Goal: Task Accomplishment & Management: Complete application form

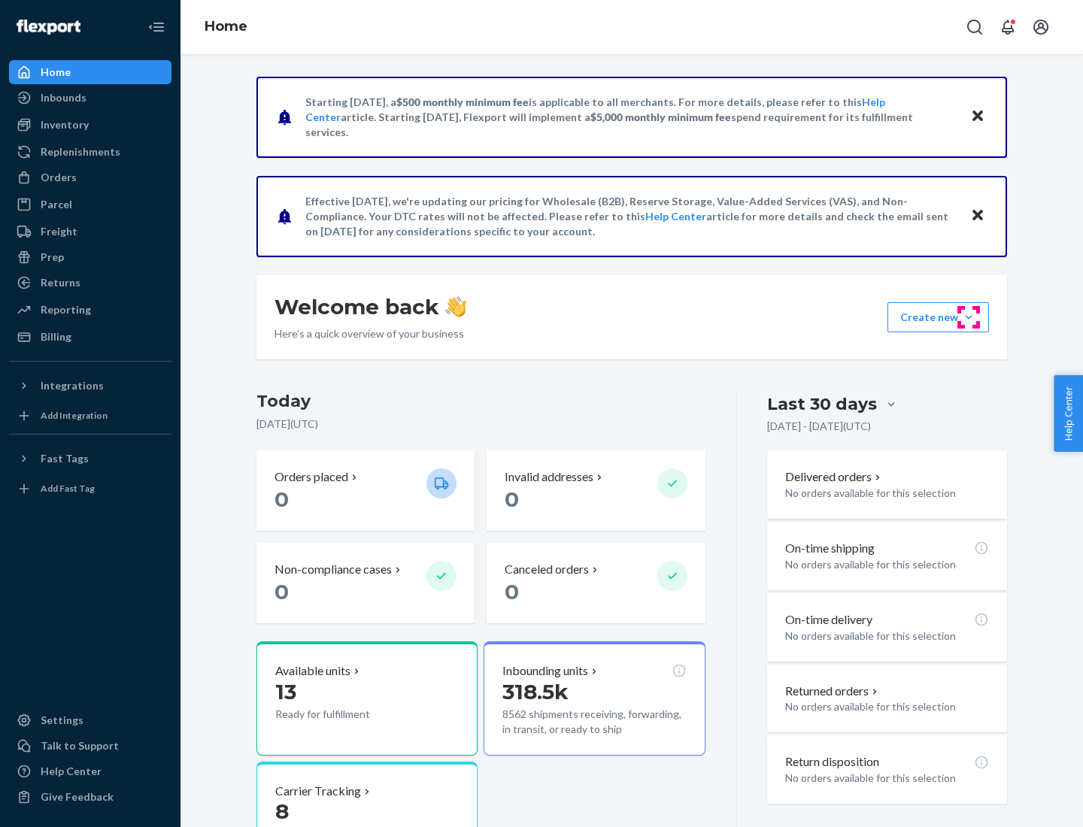
click at [969, 317] on button "Create new Create new inbound Create new order Create new product" at bounding box center [939, 317] width 102 height 30
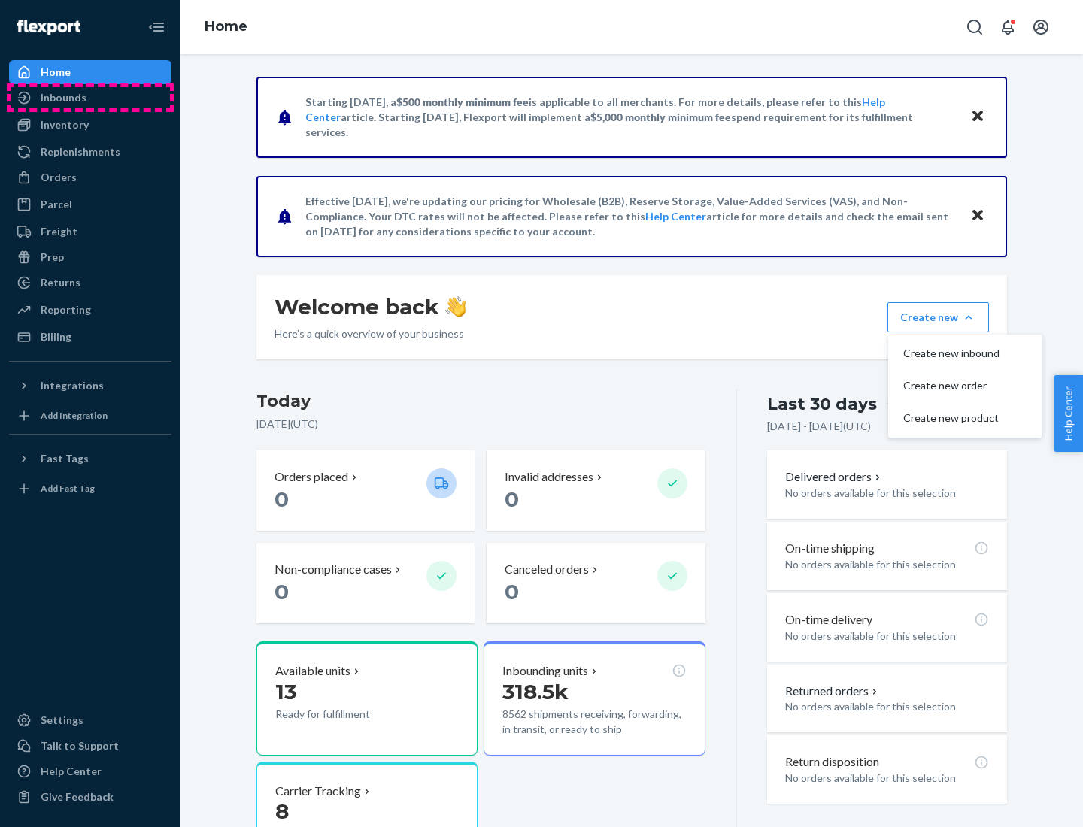
click at [90, 98] on div "Inbounds" at bounding box center [90, 97] width 159 height 21
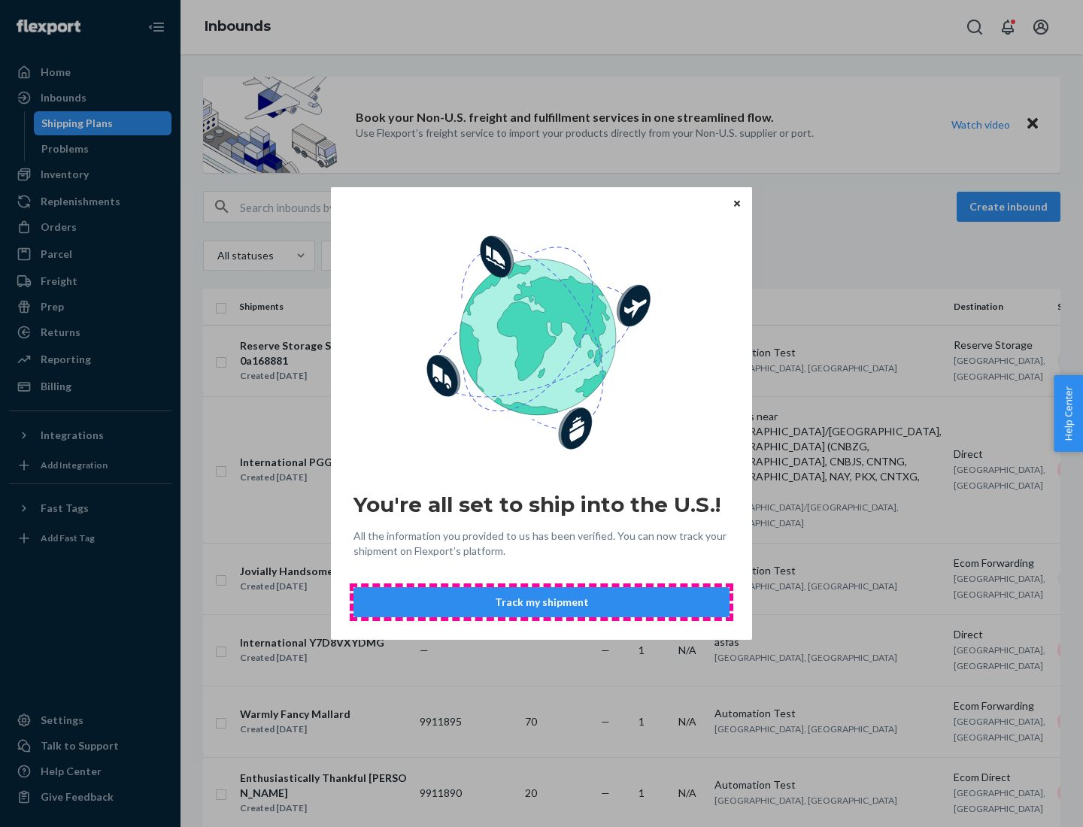
click at [542, 603] on button "Track my shipment" at bounding box center [542, 602] width 376 height 30
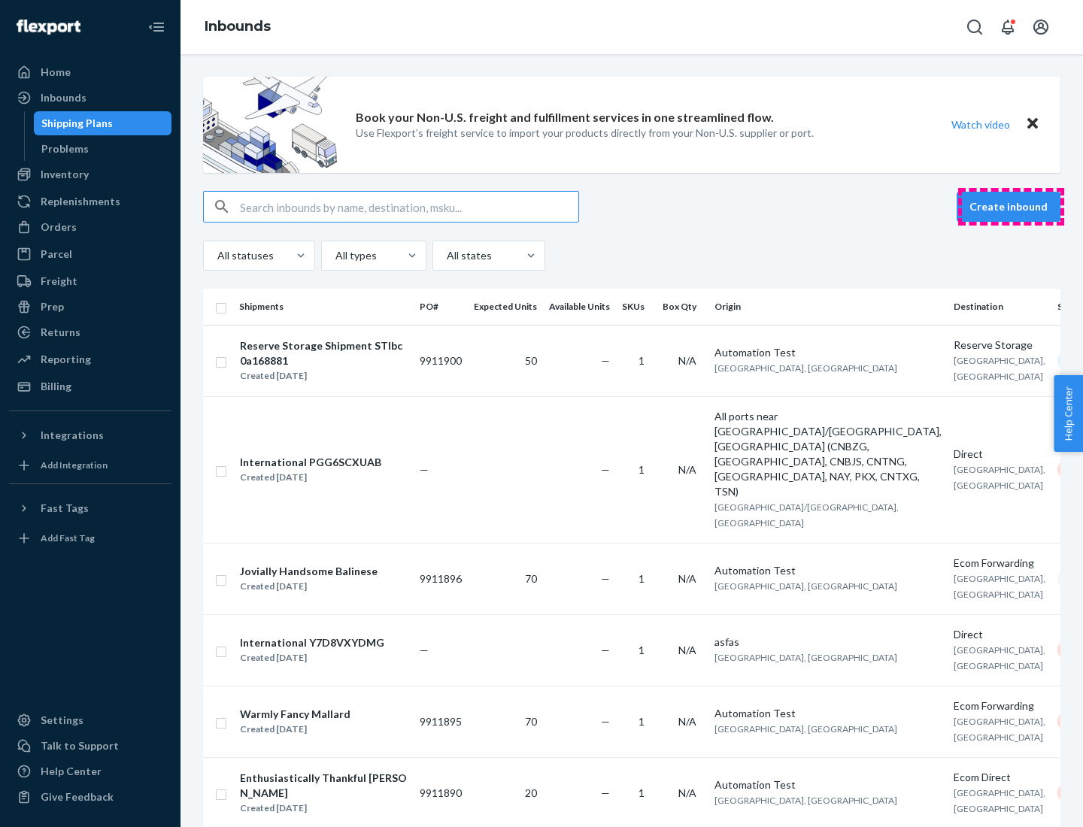
click at [1011, 207] on button "Create inbound" at bounding box center [1009, 207] width 104 height 30
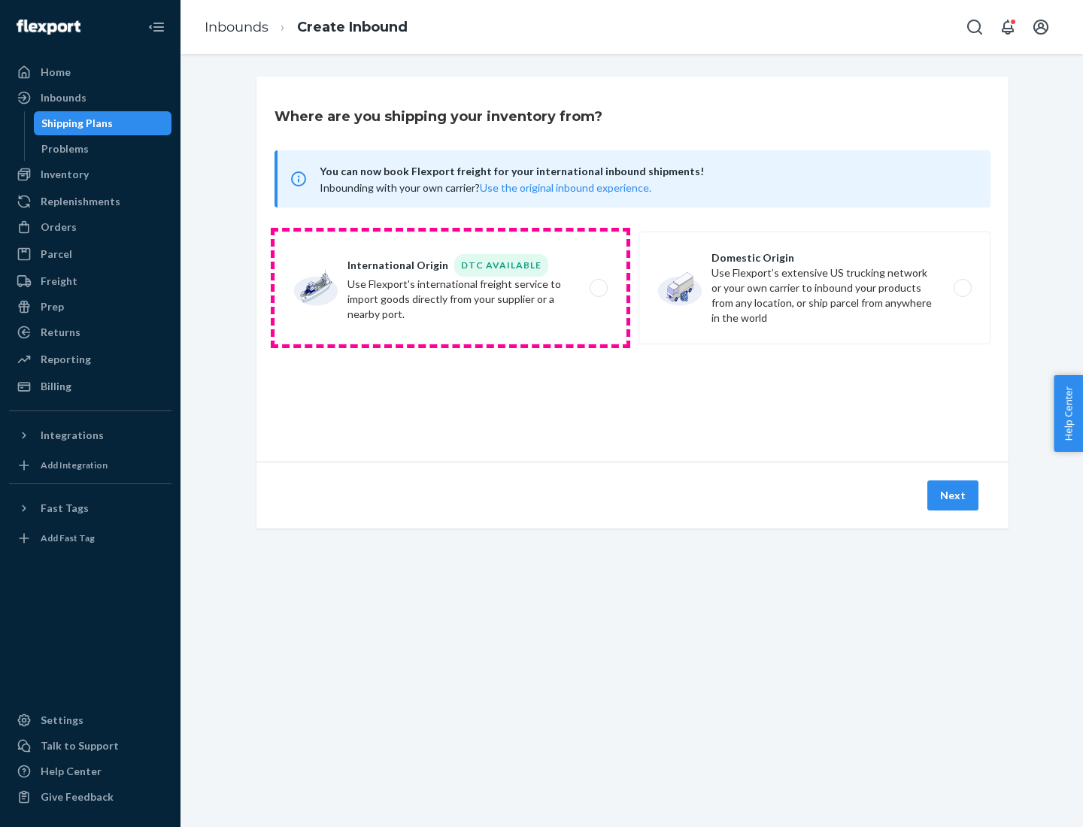
click at [451, 288] on label "International Origin DTC Available Use Flexport's international freight service…" at bounding box center [451, 288] width 352 height 113
click at [598, 288] on input "International Origin DTC Available Use Flexport's international freight service…" at bounding box center [603, 289] width 10 height 10
radio input "true"
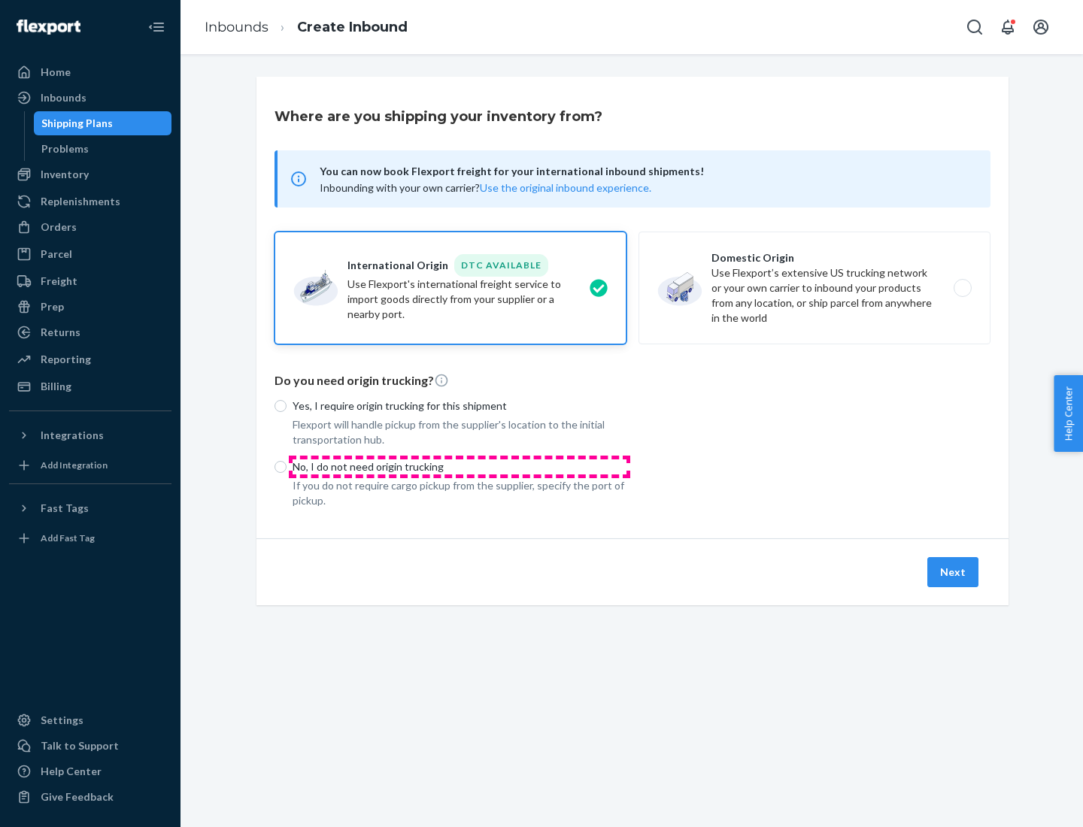
click at [460, 466] on p "No, I do not need origin trucking" at bounding box center [460, 467] width 334 height 15
click at [287, 466] on input "No, I do not need origin trucking" at bounding box center [281, 467] width 12 height 12
radio input "true"
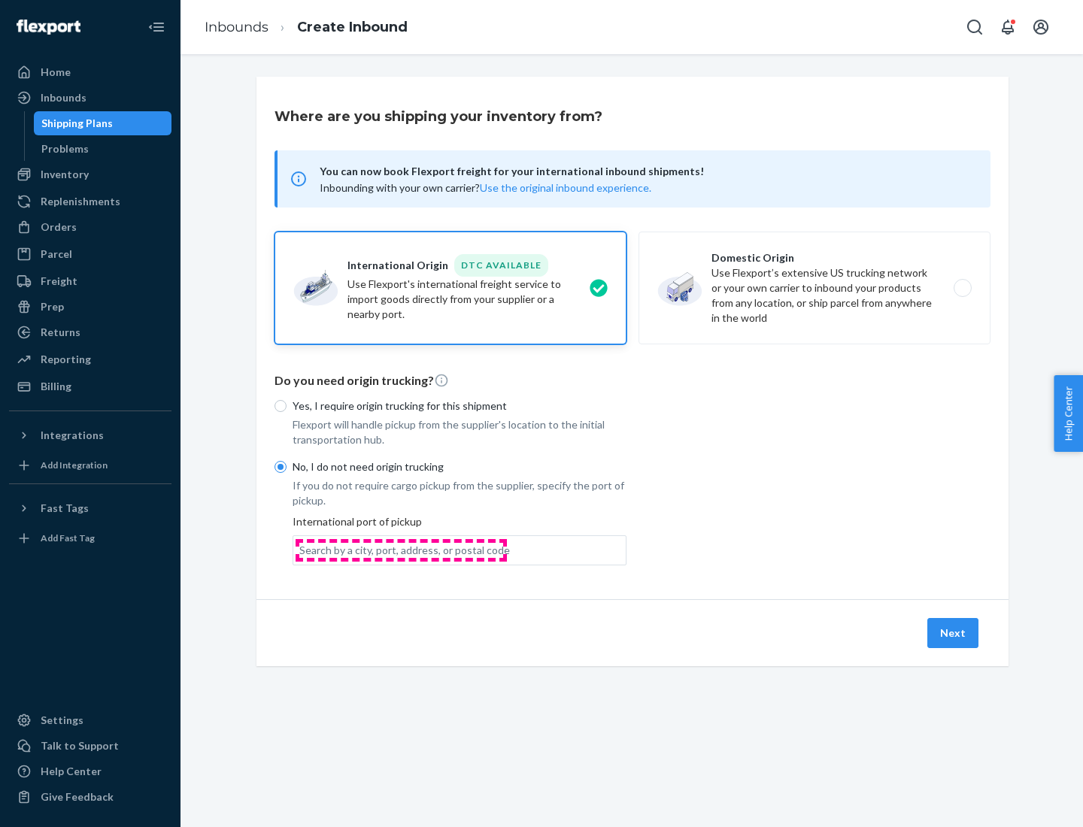
click at [401, 550] on div "Search by a city, port, address, or postal code" at bounding box center [404, 550] width 211 height 15
click at [301, 550] on input "Search by a city, port, address, or postal code" at bounding box center [300, 550] width 2 height 15
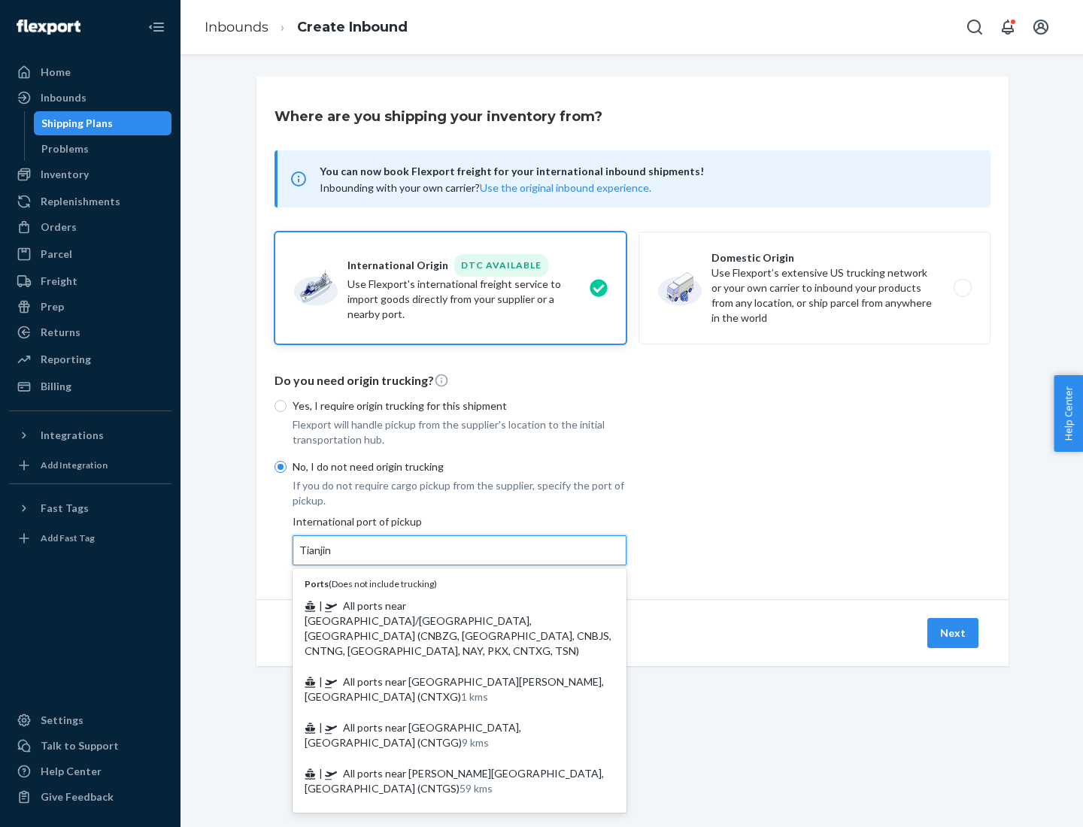
click at [445, 606] on span "| All ports near [GEOGRAPHIC_DATA]/[GEOGRAPHIC_DATA], [GEOGRAPHIC_DATA] (CNBZG,…" at bounding box center [458, 628] width 307 height 58
click at [332, 558] on input "Tianjin" at bounding box center [315, 550] width 33 height 15
type input "All ports near [GEOGRAPHIC_DATA]/[GEOGRAPHIC_DATA], [GEOGRAPHIC_DATA] (CNBZG, […"
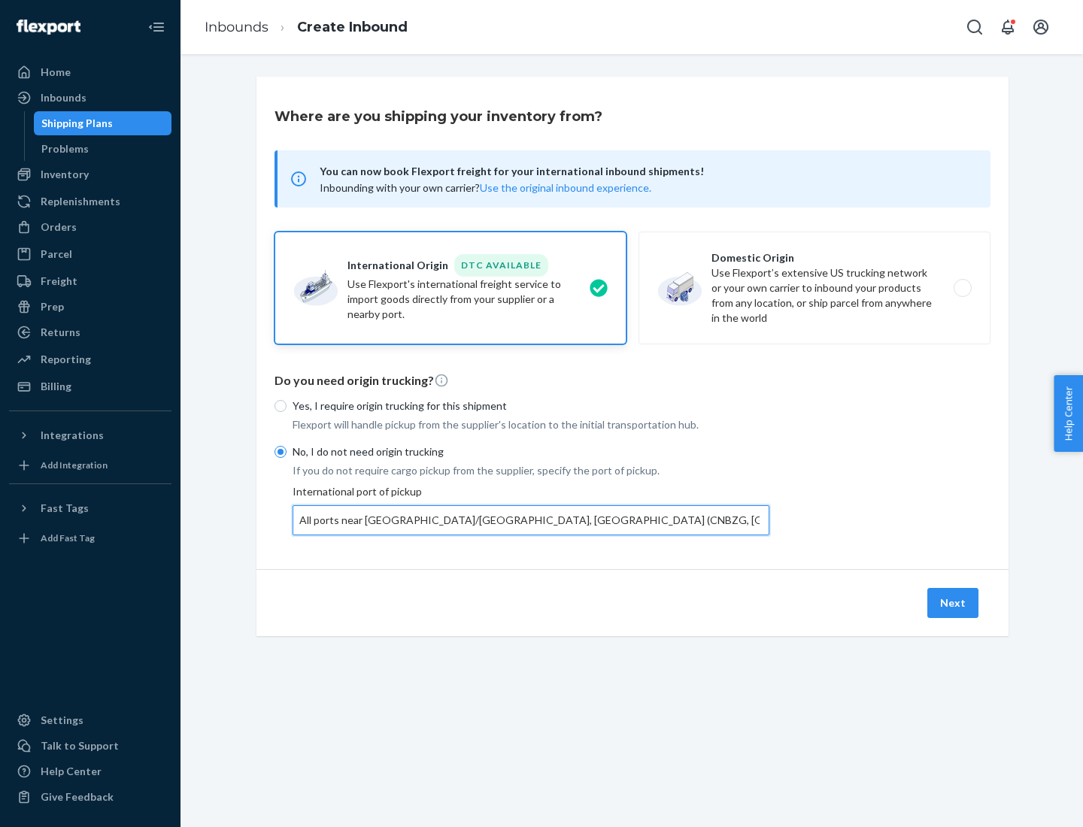
click at [954, 603] on button "Next" at bounding box center [952, 603] width 51 height 30
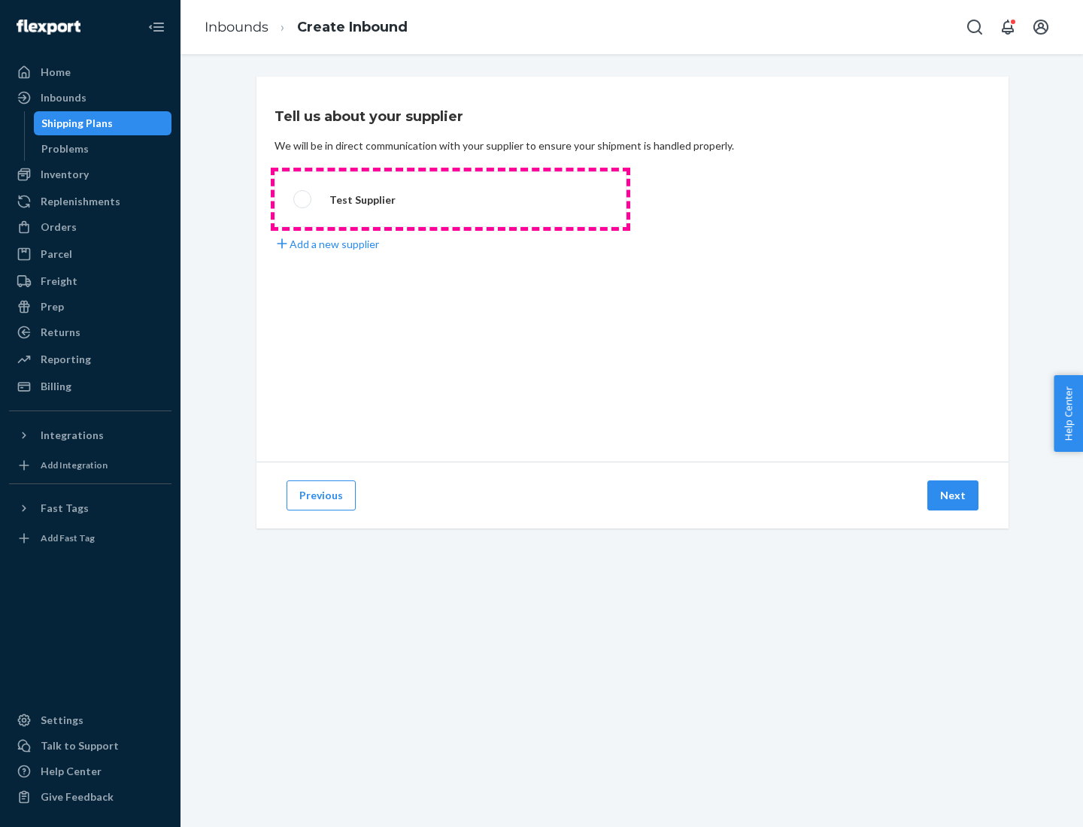
click at [451, 199] on label "Test Supplier" at bounding box center [451, 199] width 352 height 56
click at [303, 199] on input "Test Supplier" at bounding box center [298, 200] width 10 height 10
radio input "true"
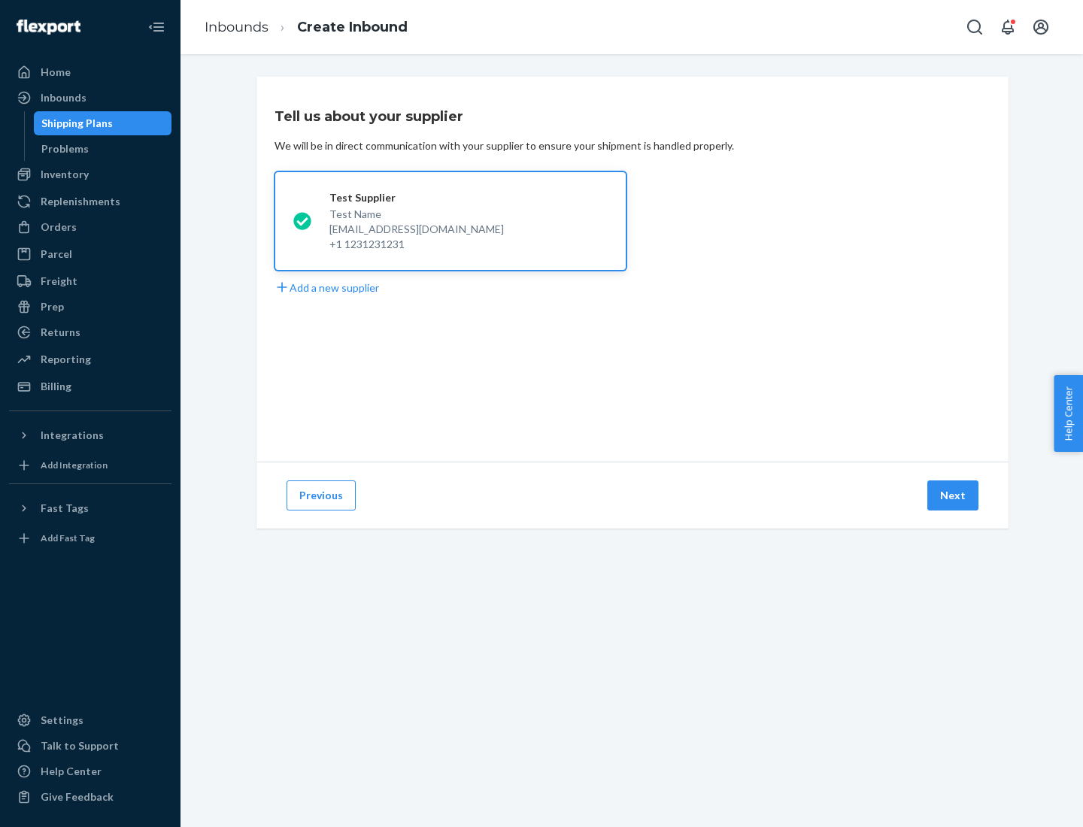
click at [954, 496] on button "Next" at bounding box center [952, 496] width 51 height 30
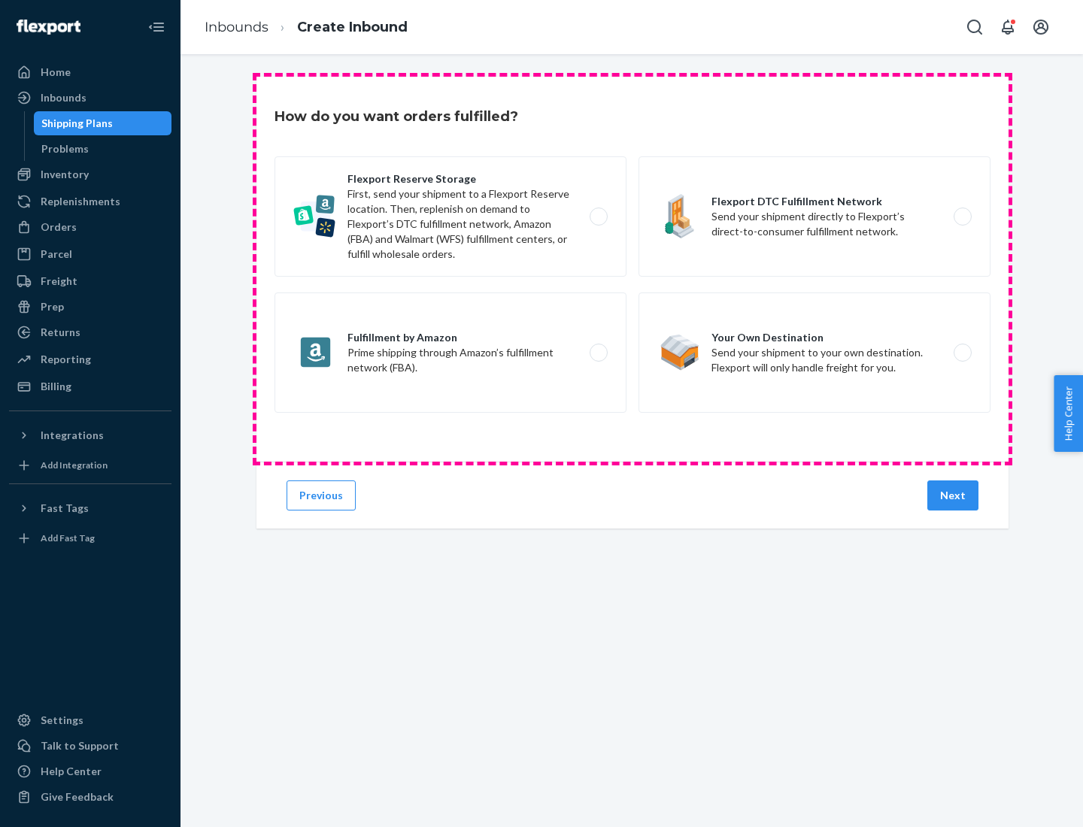
click at [633, 269] on div "Flexport Reserve Storage First, send your shipment to a Flexport Reserve locati…" at bounding box center [633, 286] width 716 height 260
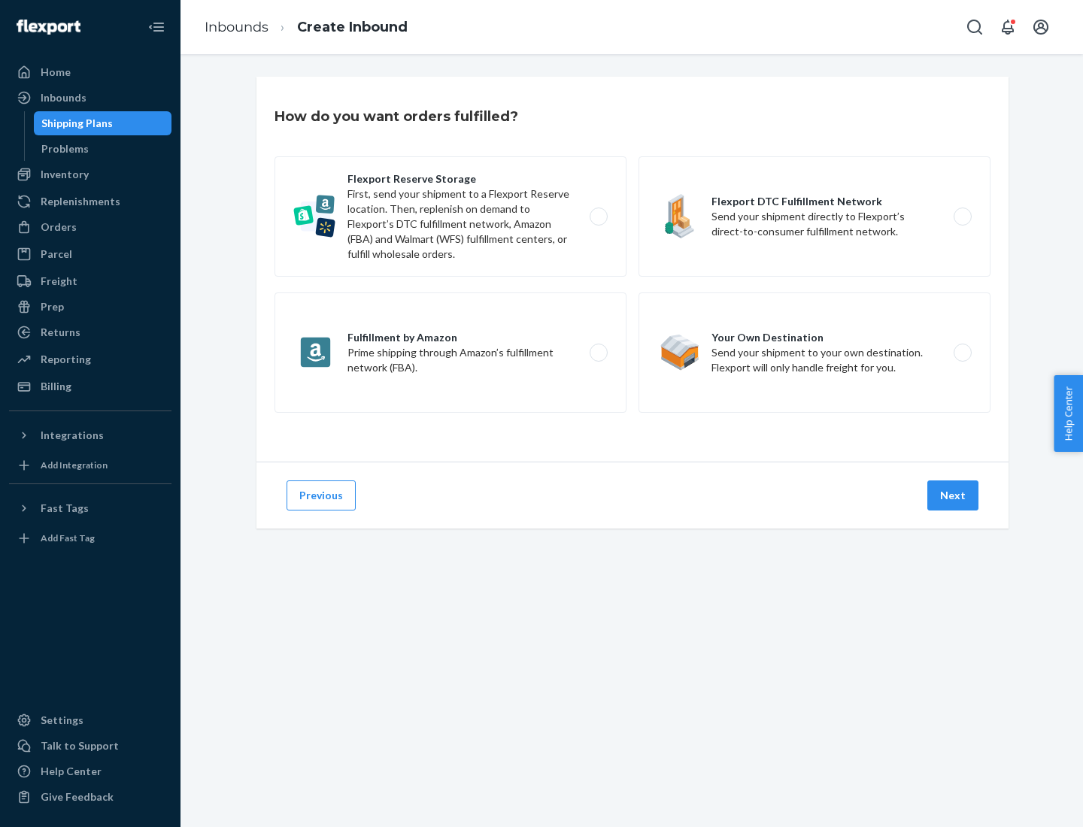
click at [815, 217] on label "Flexport DTC Fulfillment Network Send your shipment directly to Flexport’s dire…" at bounding box center [815, 216] width 352 height 120
click at [962, 217] on input "Flexport DTC Fulfillment Network Send your shipment directly to Flexport’s dire…" at bounding box center [967, 217] width 10 height 10
radio input "true"
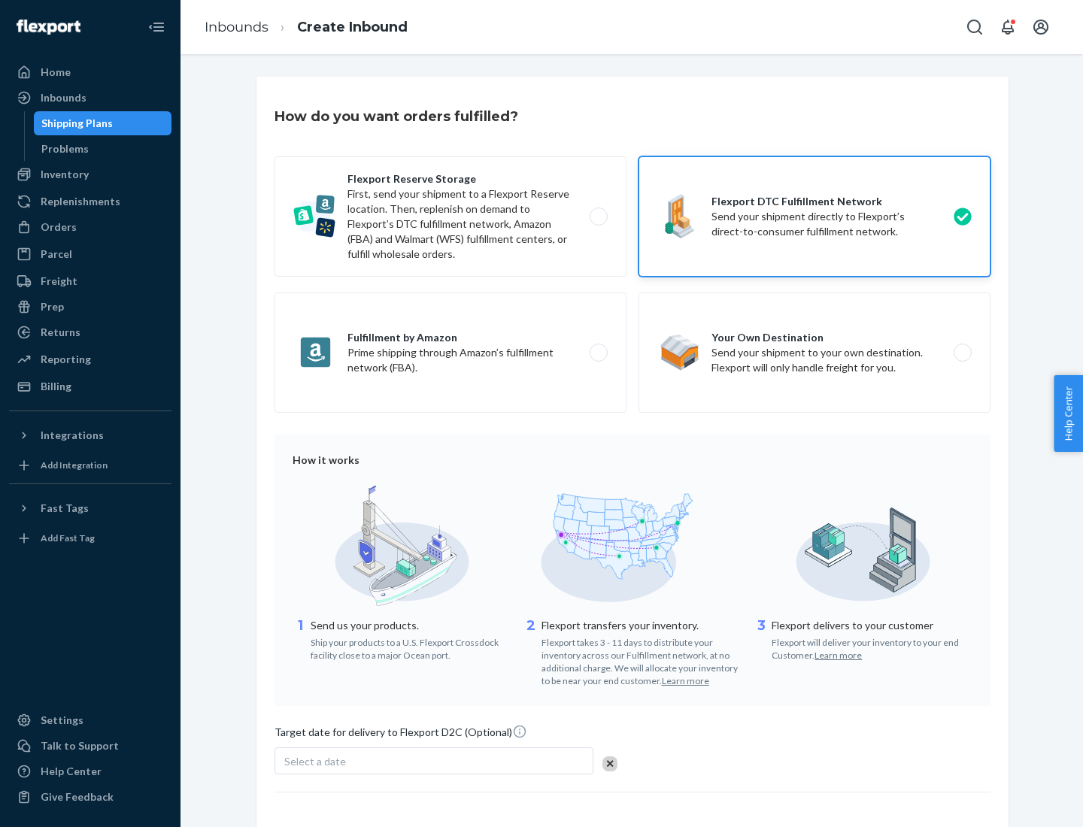
scroll to position [111, 0]
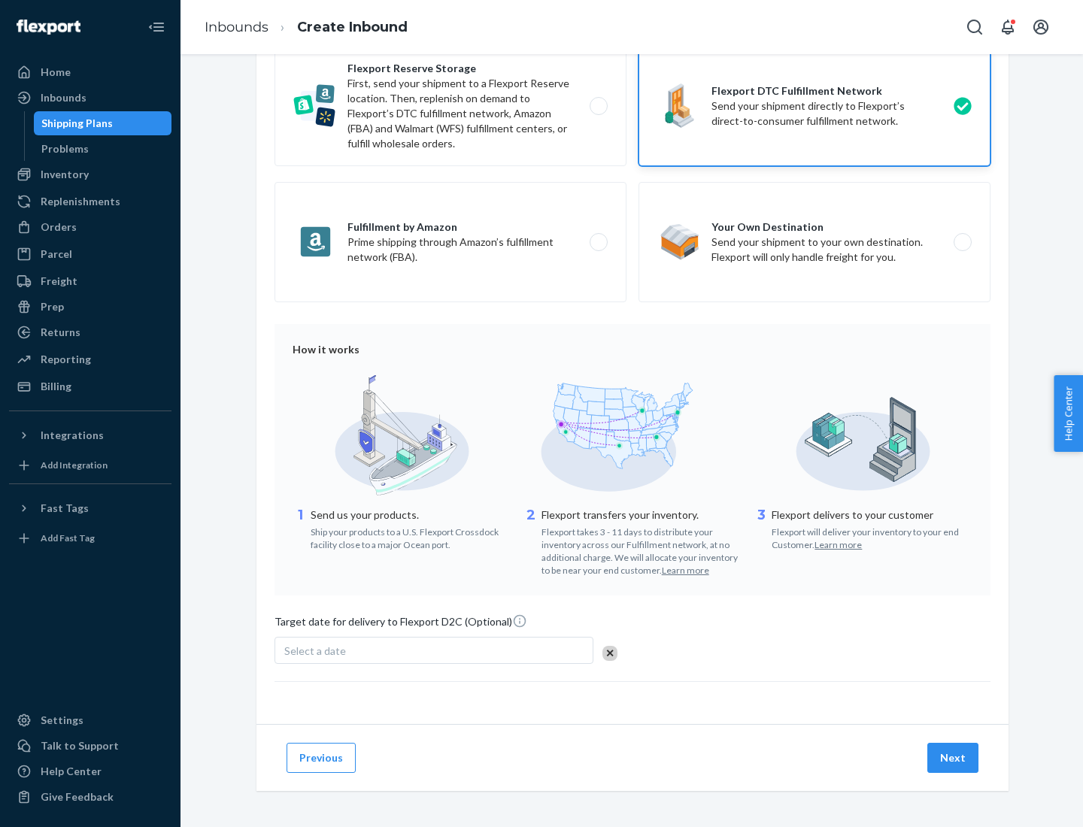
click at [954, 757] on button "Next" at bounding box center [952, 758] width 51 height 30
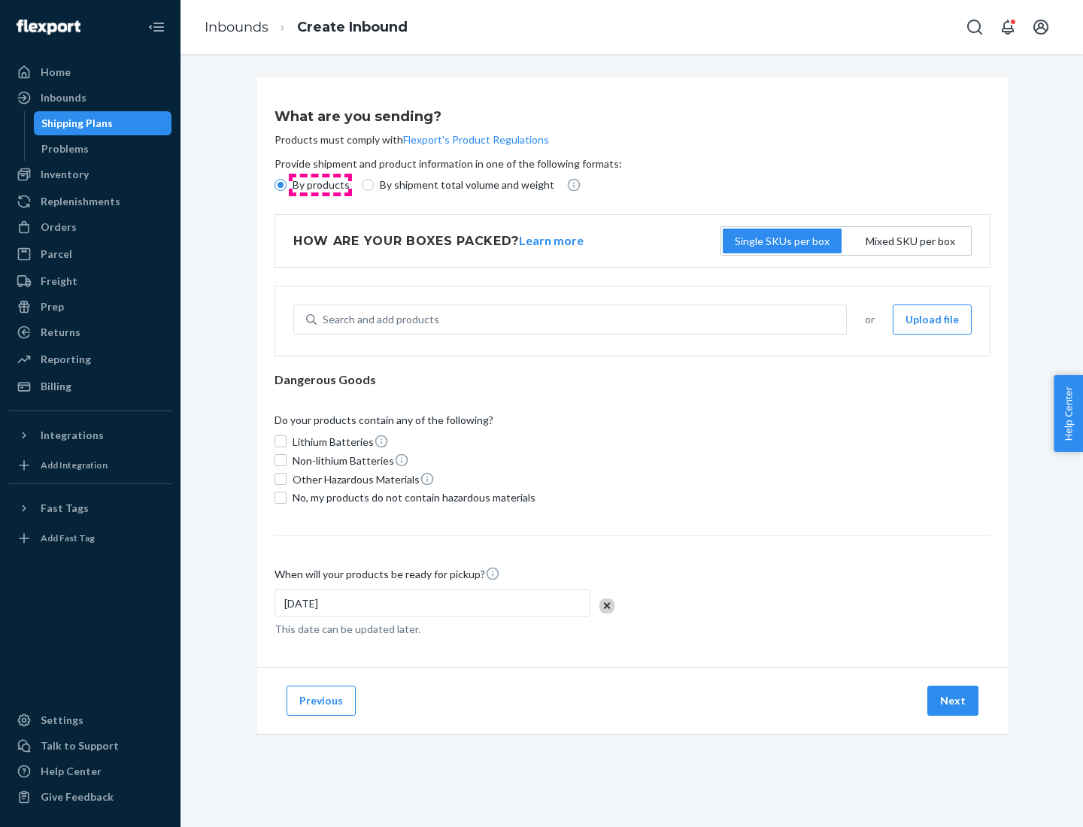
click at [320, 185] on p "By products" at bounding box center [321, 185] width 57 height 15
click at [287, 185] on input "By products" at bounding box center [281, 185] width 12 height 12
click at [378, 320] on div "Search and add products" at bounding box center [381, 319] width 117 height 15
click at [324, 320] on input "Search and add products" at bounding box center [324, 319] width 2 height 15
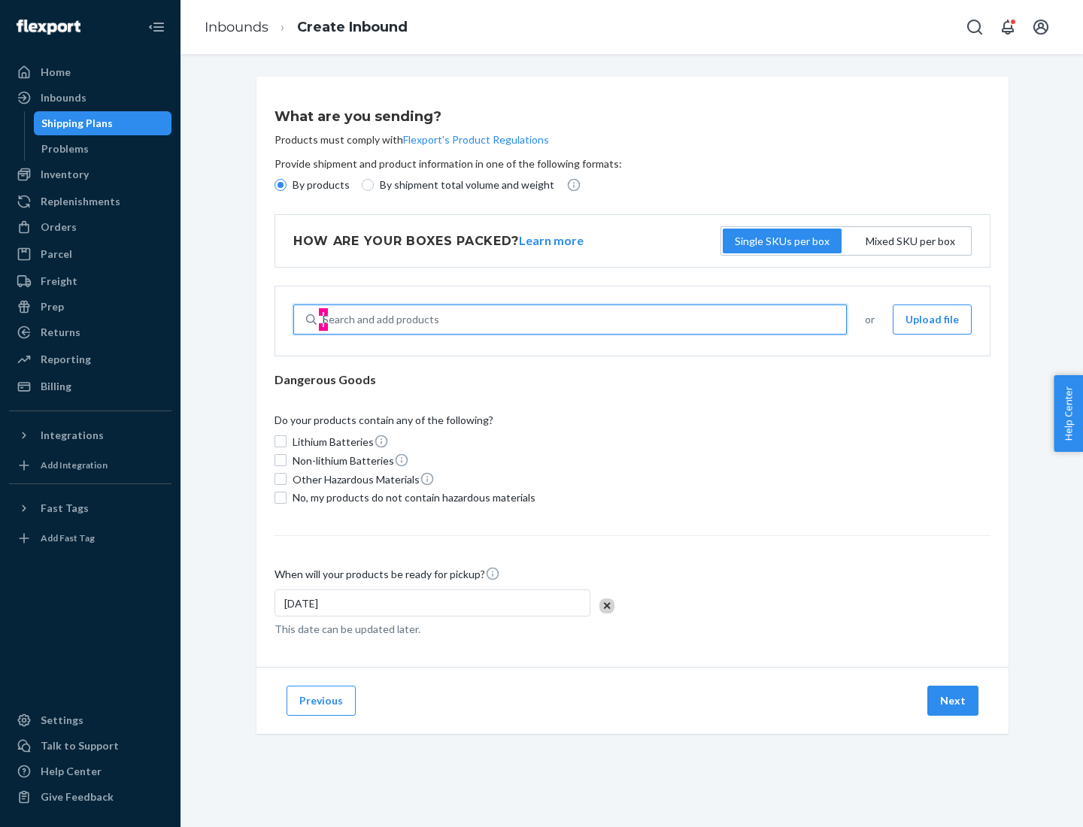
type input "basic"
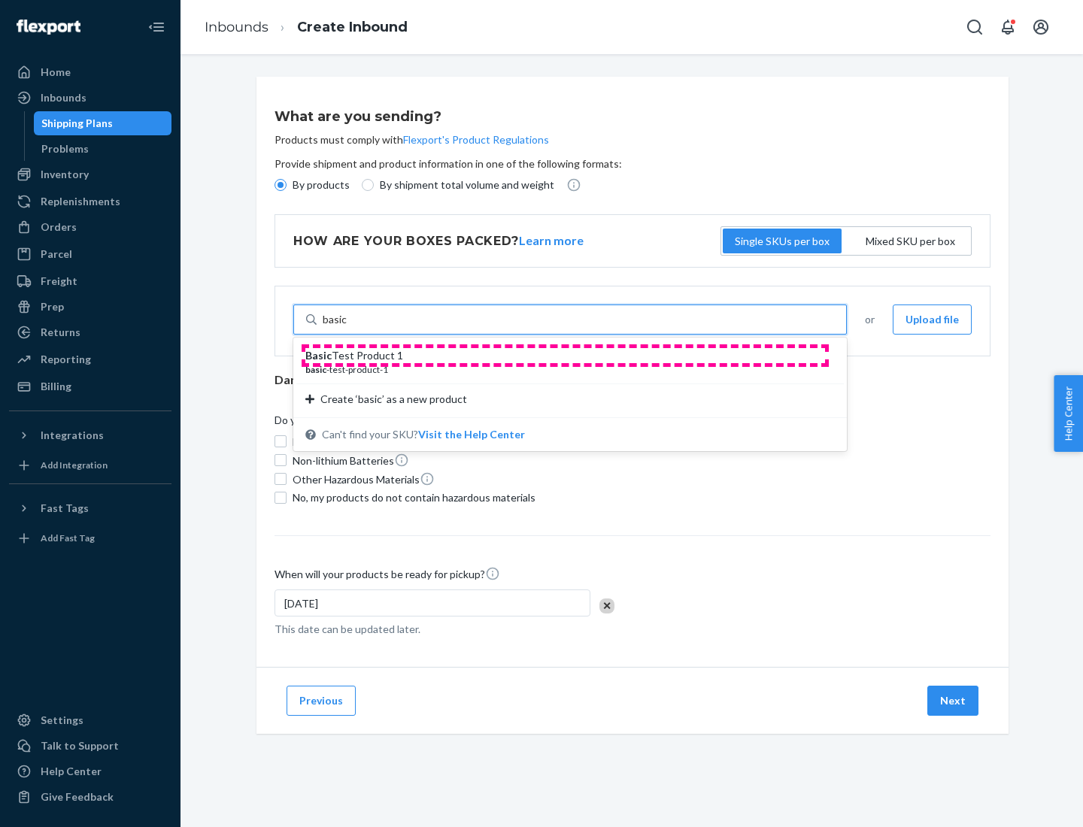
click at [565, 356] on div "Basic Test Product 1" at bounding box center [564, 355] width 518 height 15
click at [348, 327] on input "basic" at bounding box center [335, 319] width 25 height 15
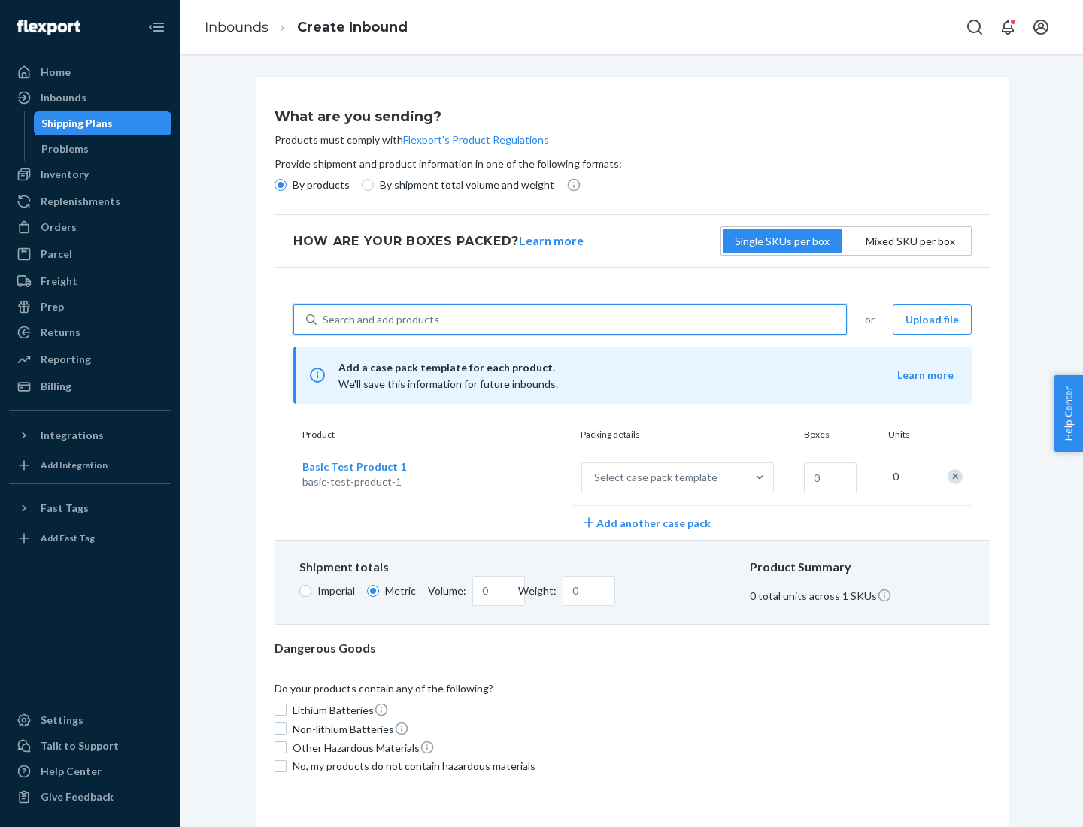
scroll to position [37, 0]
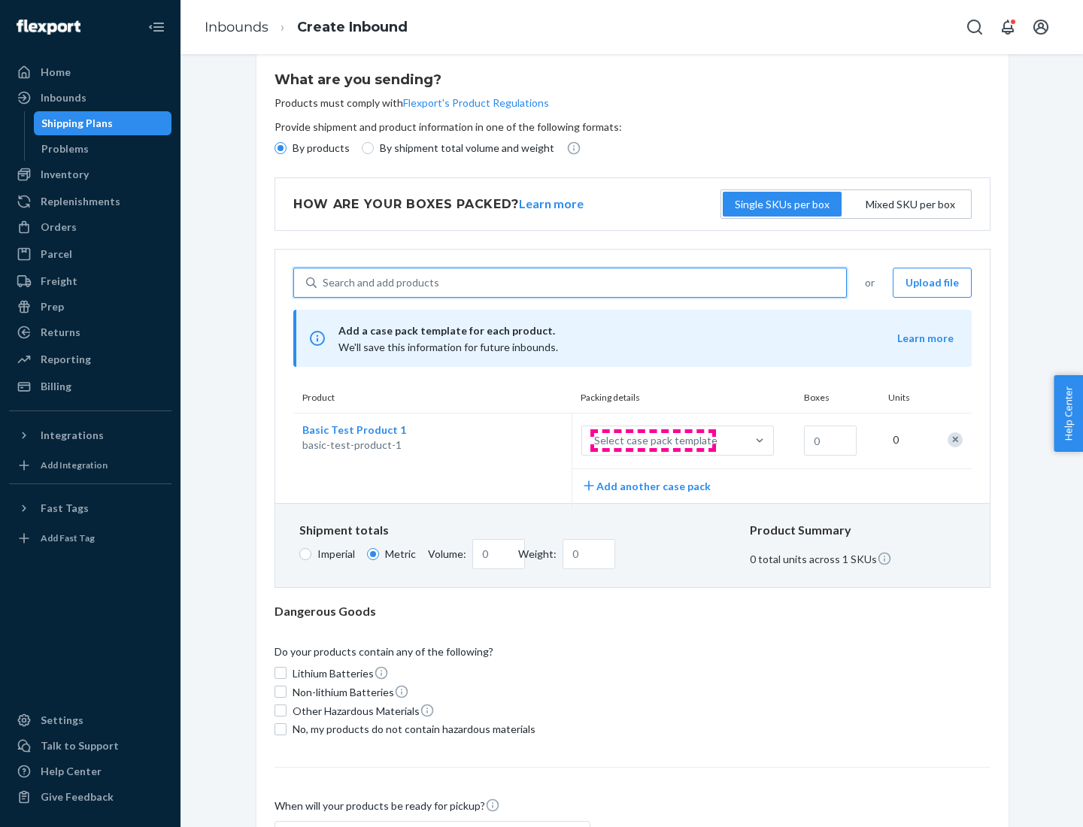
click at [653, 441] on div "Select case pack template" at bounding box center [655, 440] width 123 height 15
click at [520, 441] on input "Select case pack template" at bounding box center [520, 441] width 0 height 0
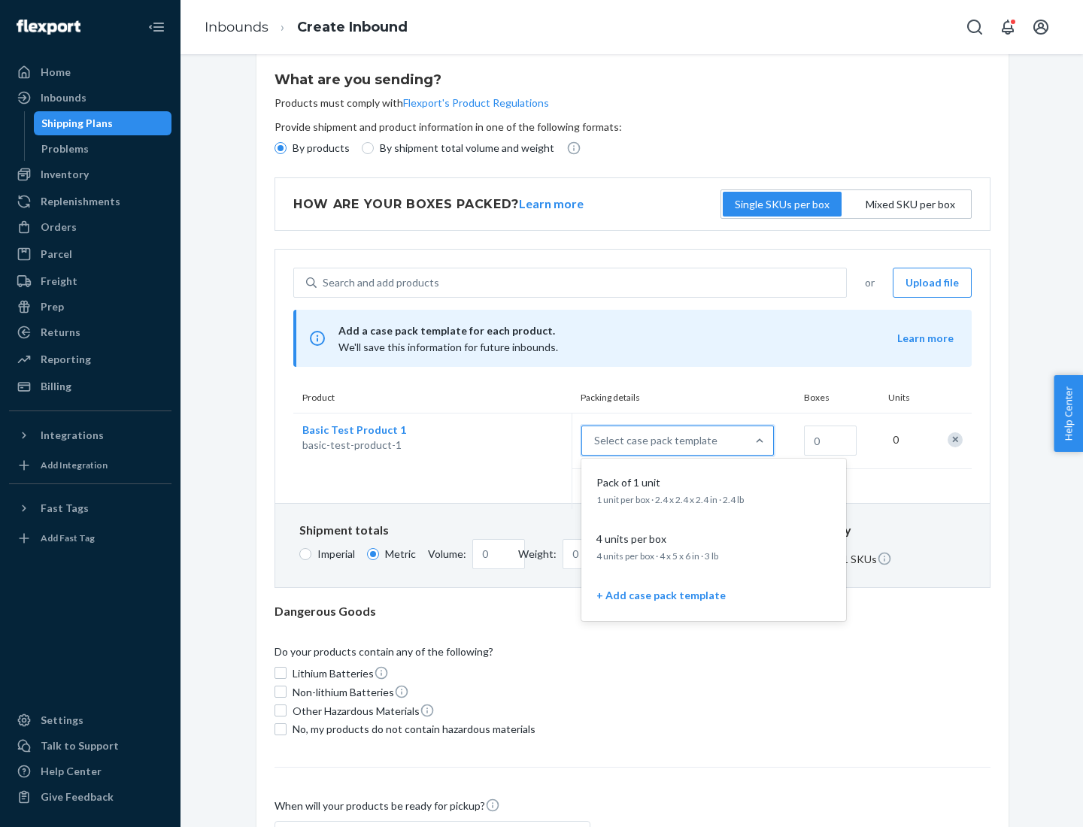
scroll to position [87, 0]
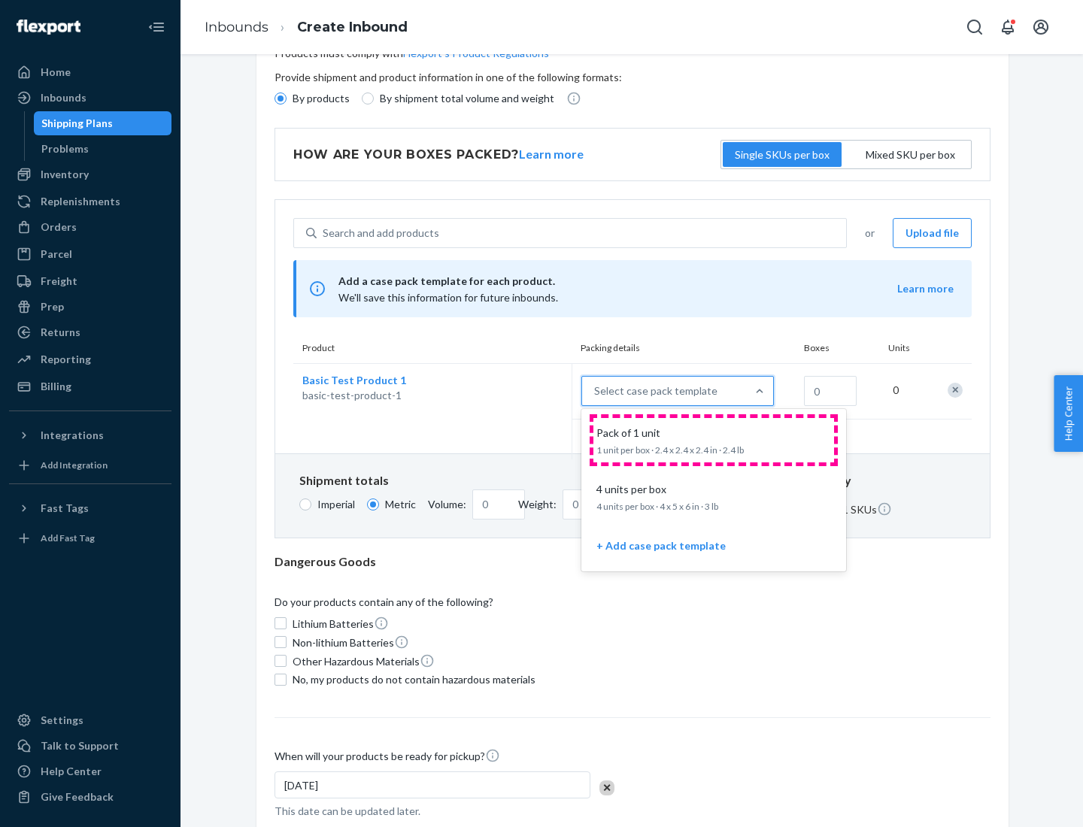
click at [714, 440] on div "Pack of 1 unit" at bounding box center [710, 433] width 241 height 15
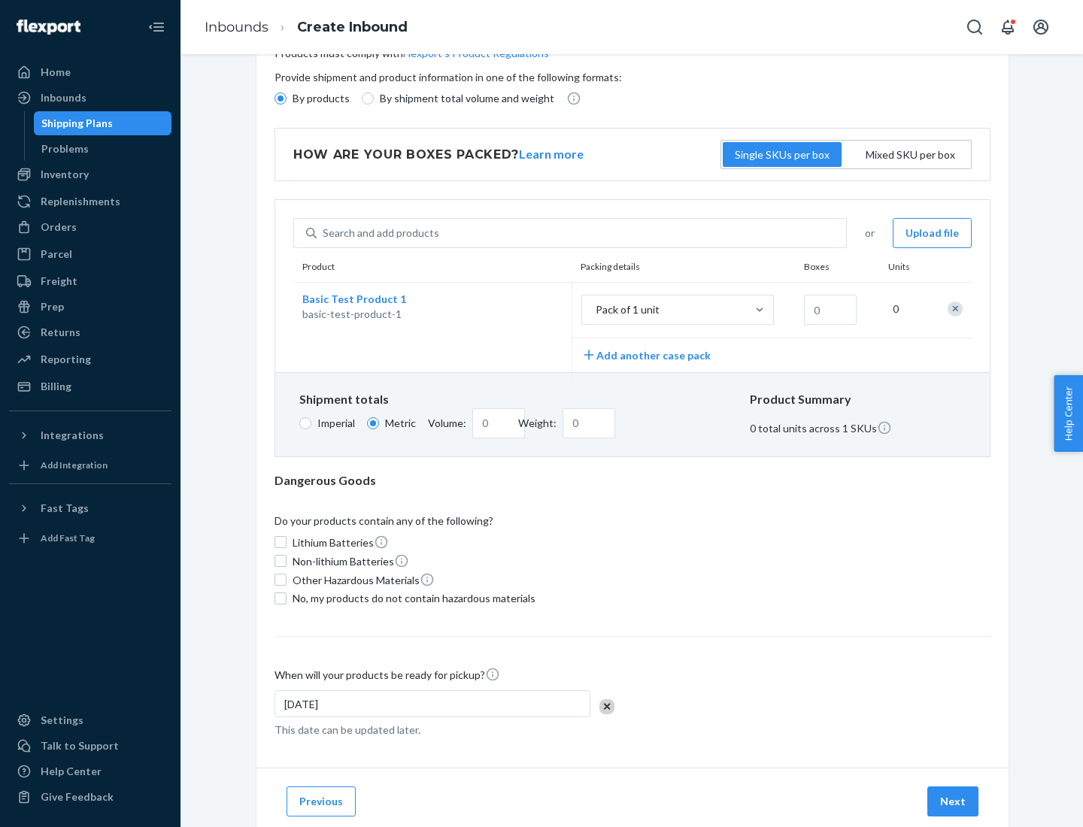
scroll to position [0, 0]
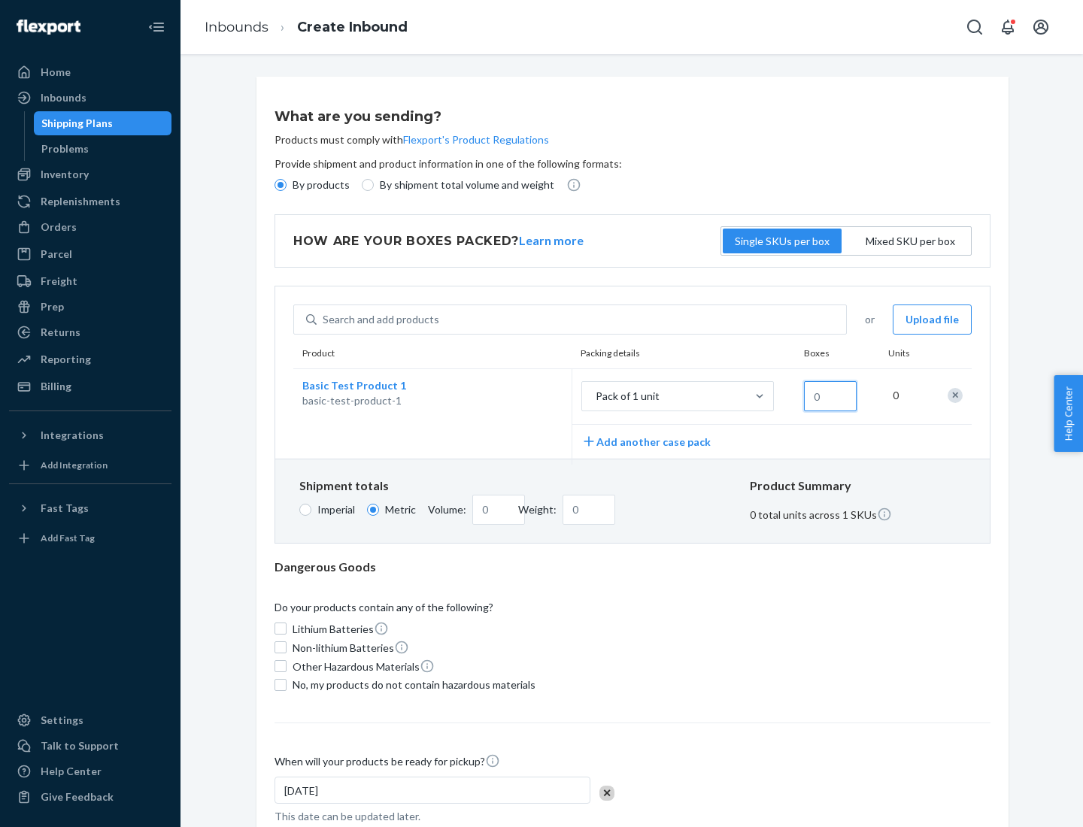
type input "1.09"
type input "1"
type input "10.89"
type input "10"
type input "0.02"
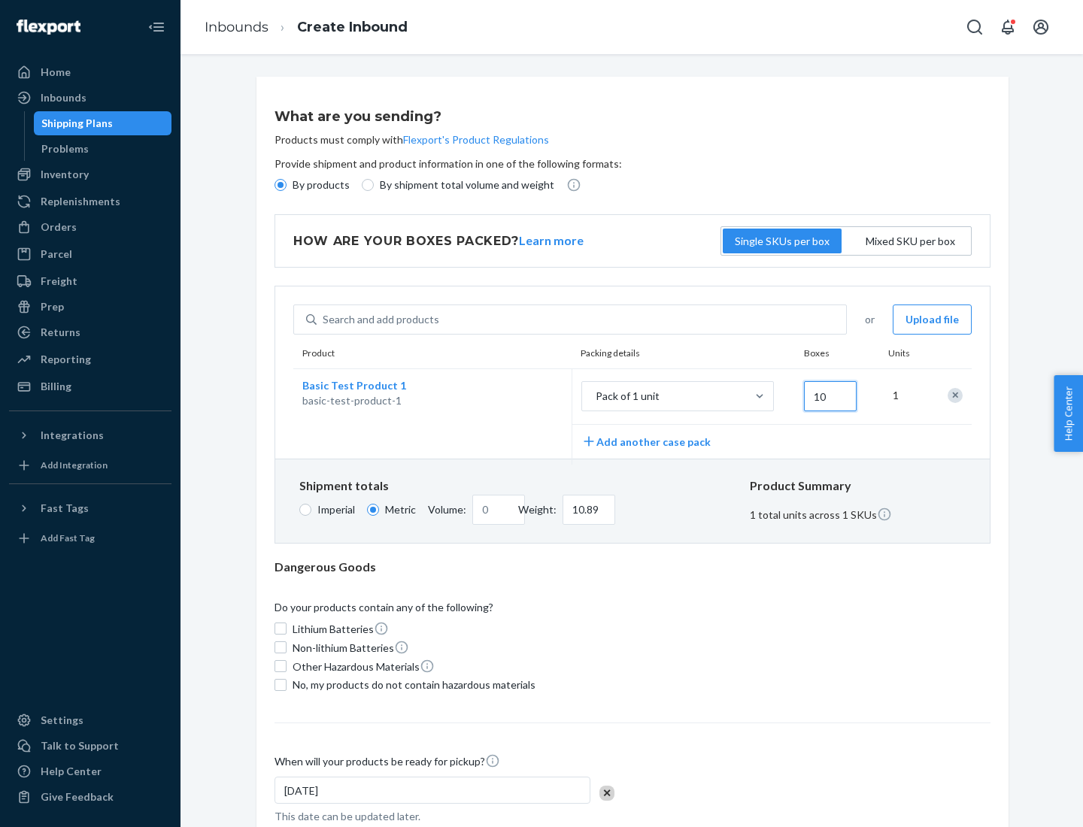
type input "108.86"
type input "100"
type input "0.23"
type input "1088.62"
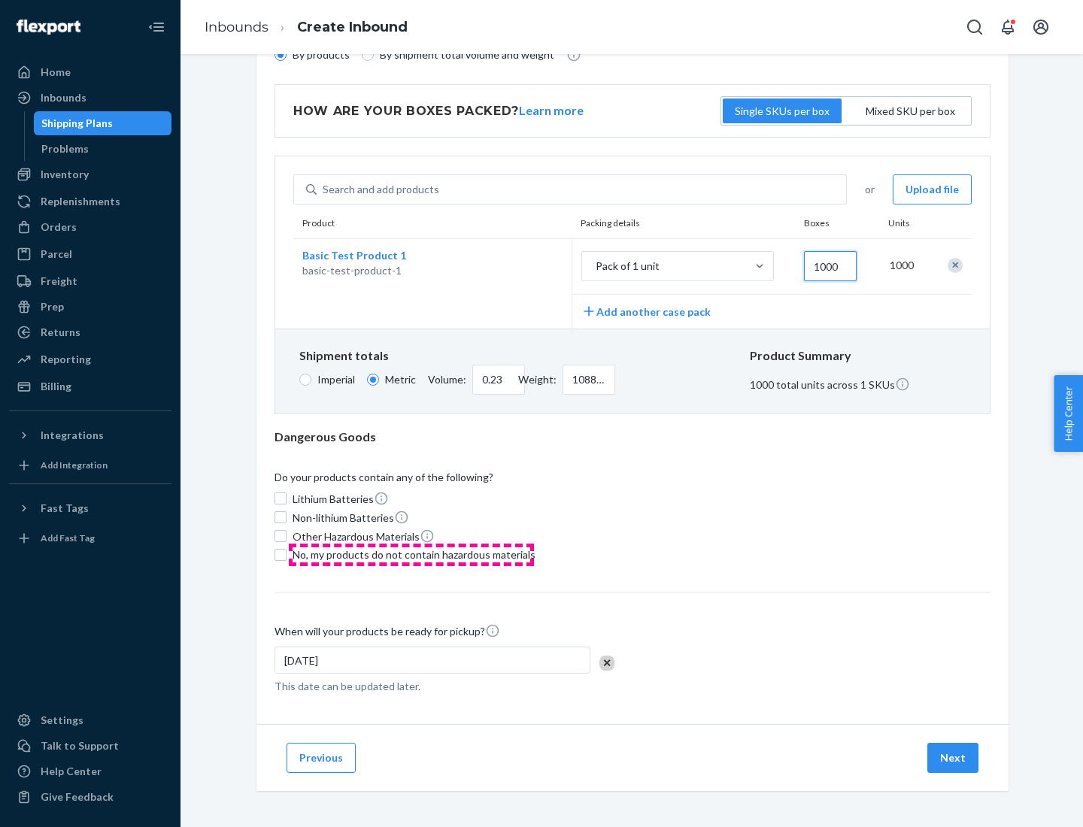
type input "1000"
click at [411, 554] on span "No, my products do not contain hazardous materials" at bounding box center [414, 555] width 243 height 15
click at [287, 554] on input "No, my products do not contain hazardous materials" at bounding box center [281, 555] width 12 height 12
checkbox input "true"
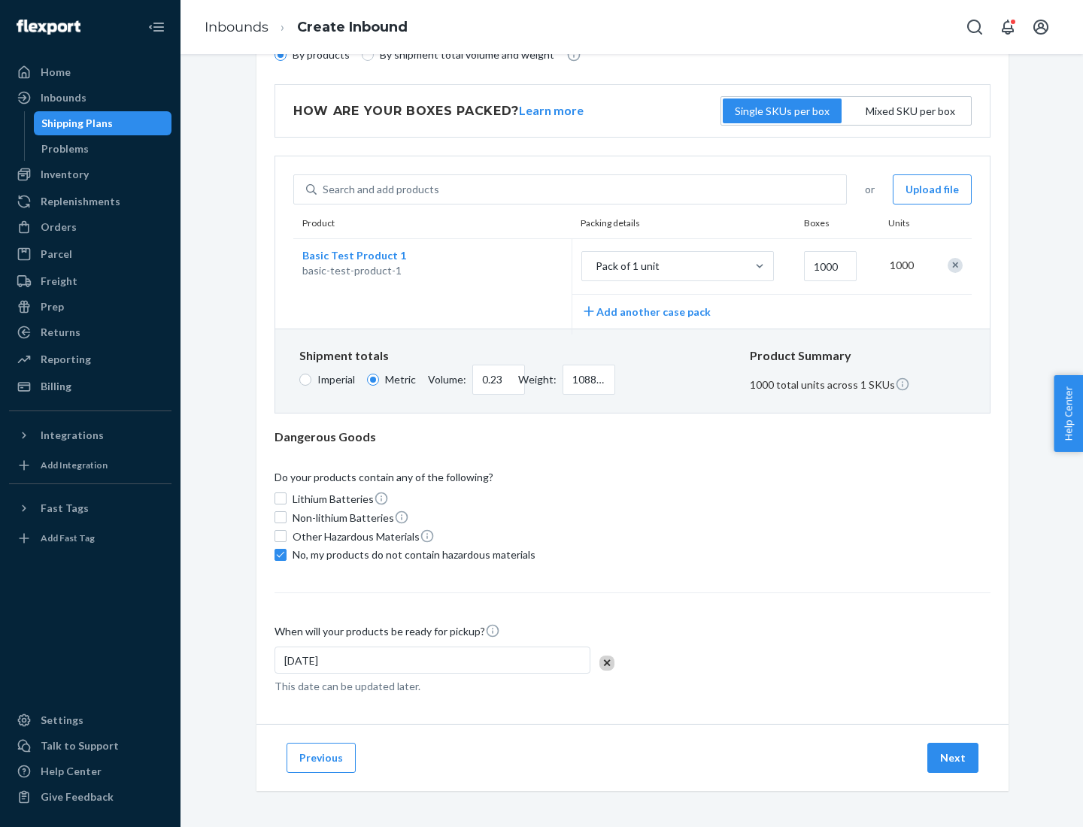
click at [954, 757] on button "Next" at bounding box center [952, 758] width 51 height 30
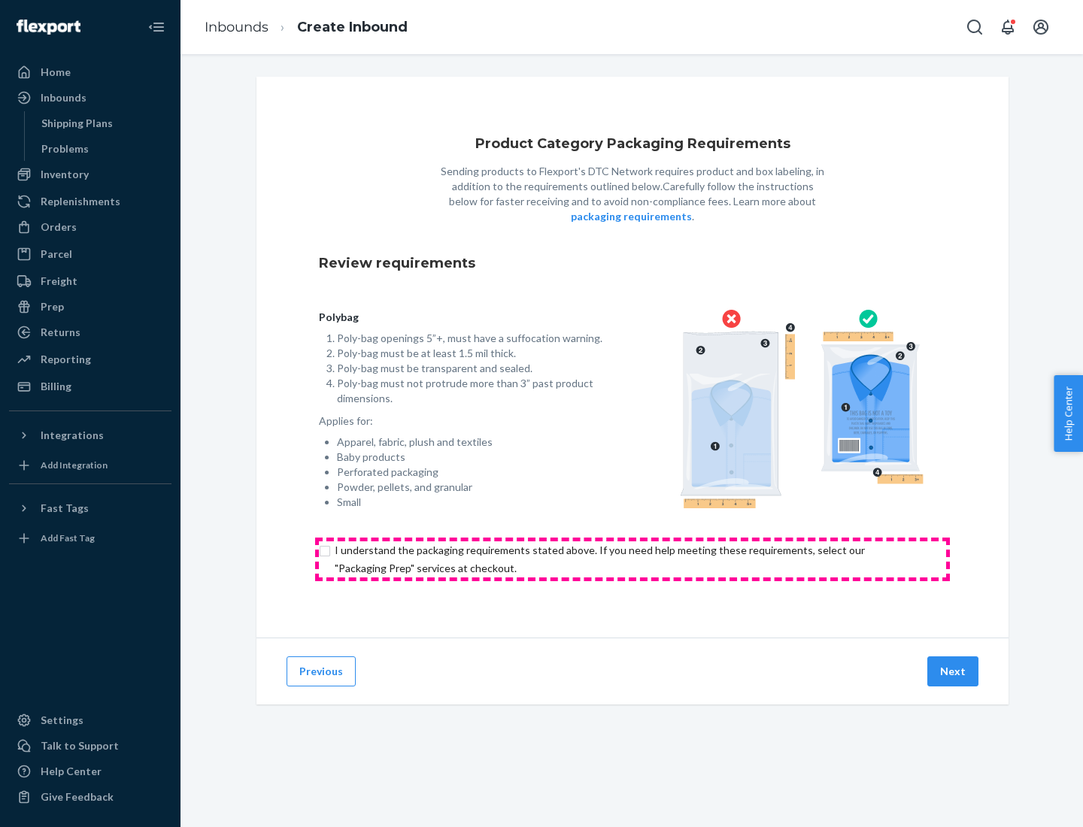
click at [633, 559] on input "checkbox" at bounding box center [632, 560] width 627 height 36
checkbox input "true"
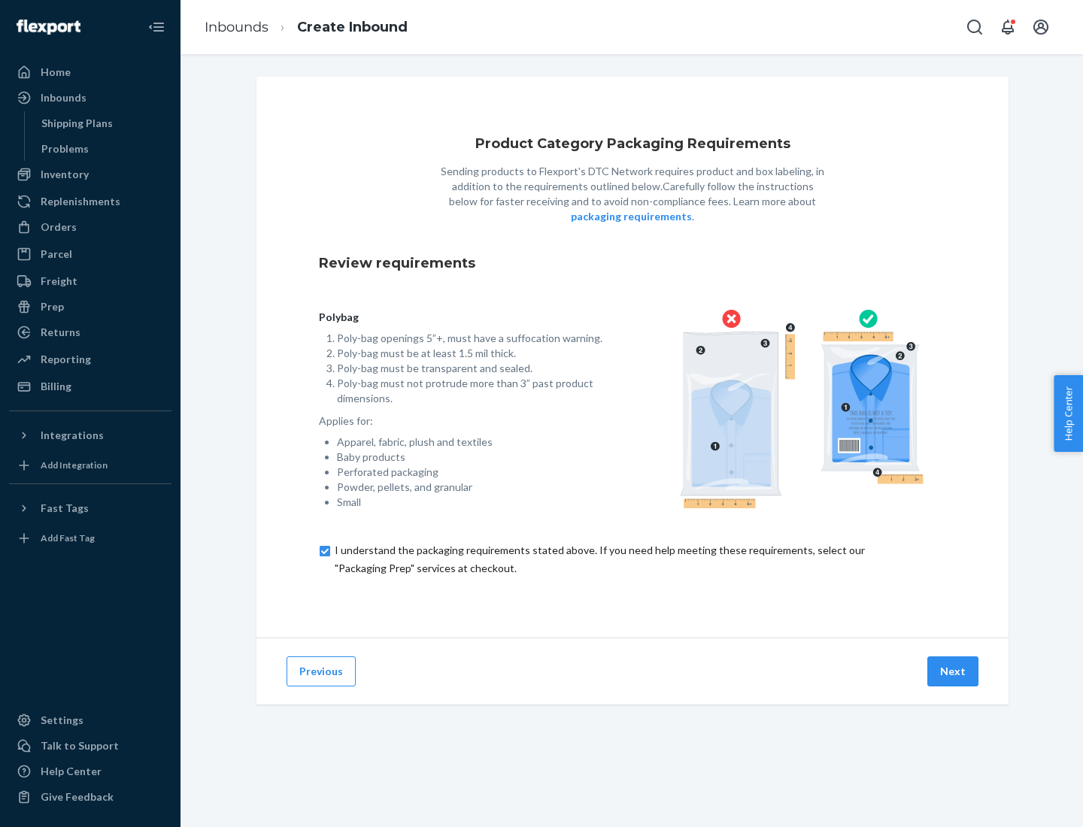
click at [954, 671] on button "Next" at bounding box center [952, 672] width 51 height 30
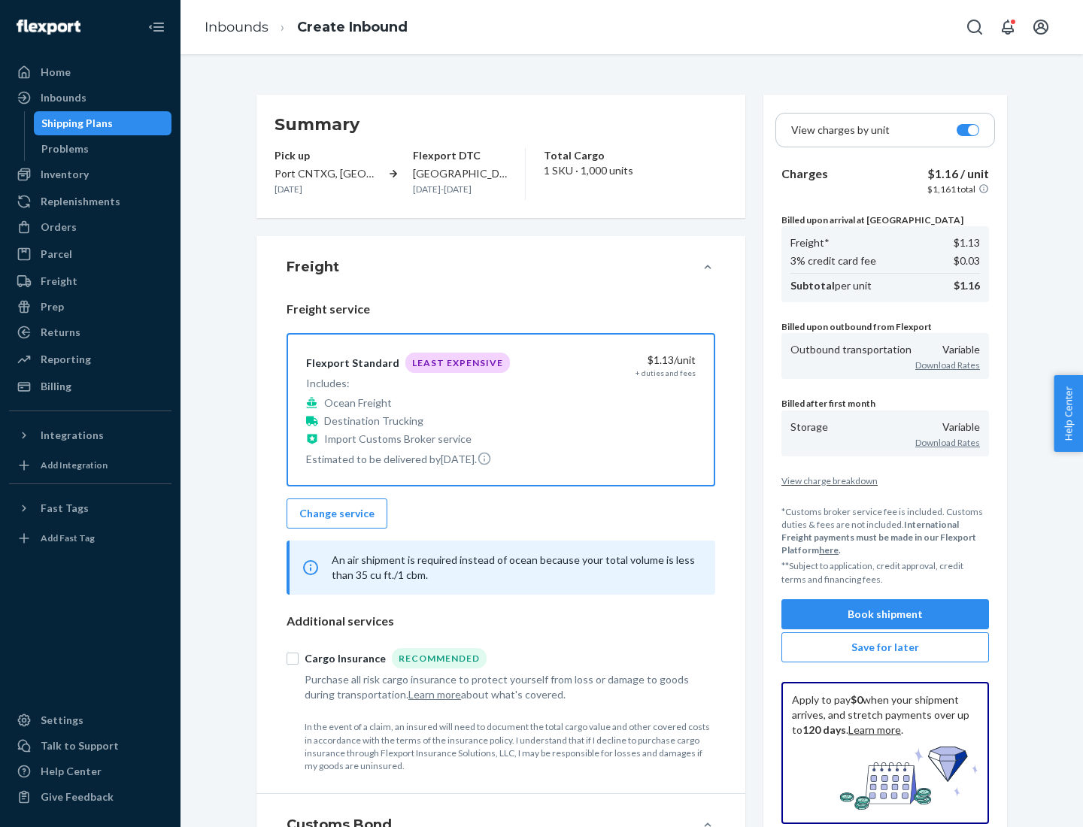
scroll to position [174, 0]
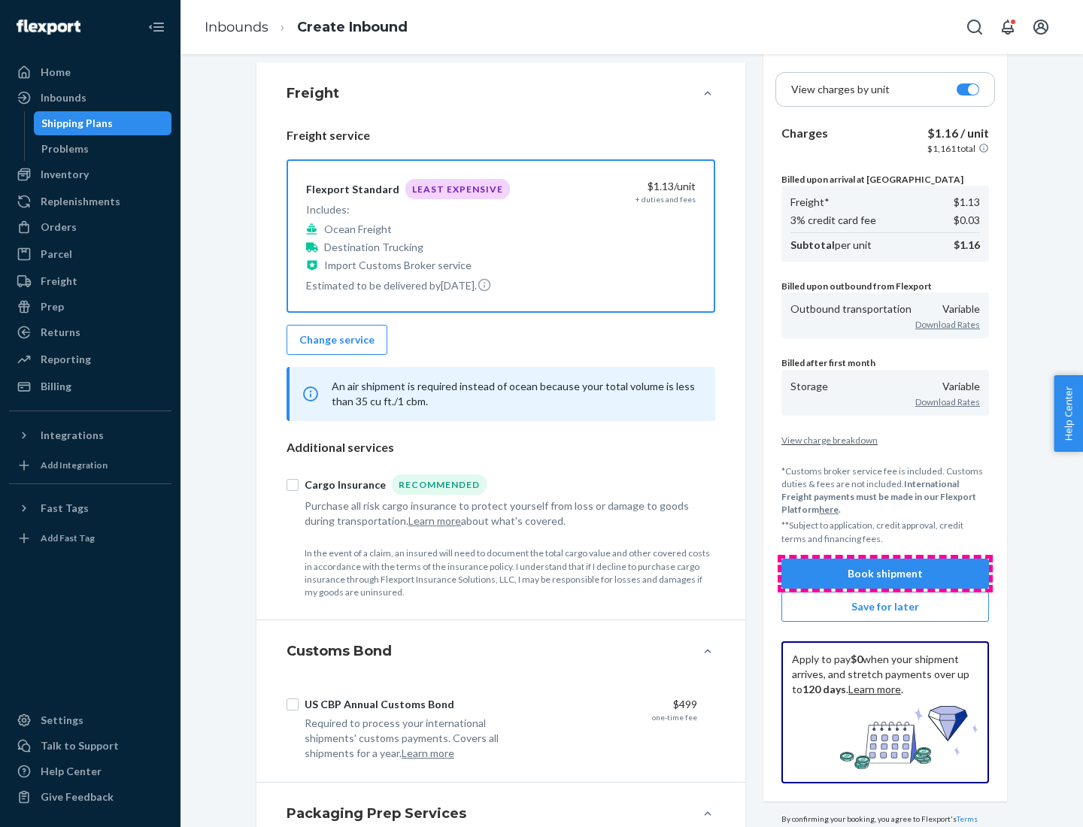
click at [885, 573] on button "Book shipment" at bounding box center [886, 574] width 208 height 30
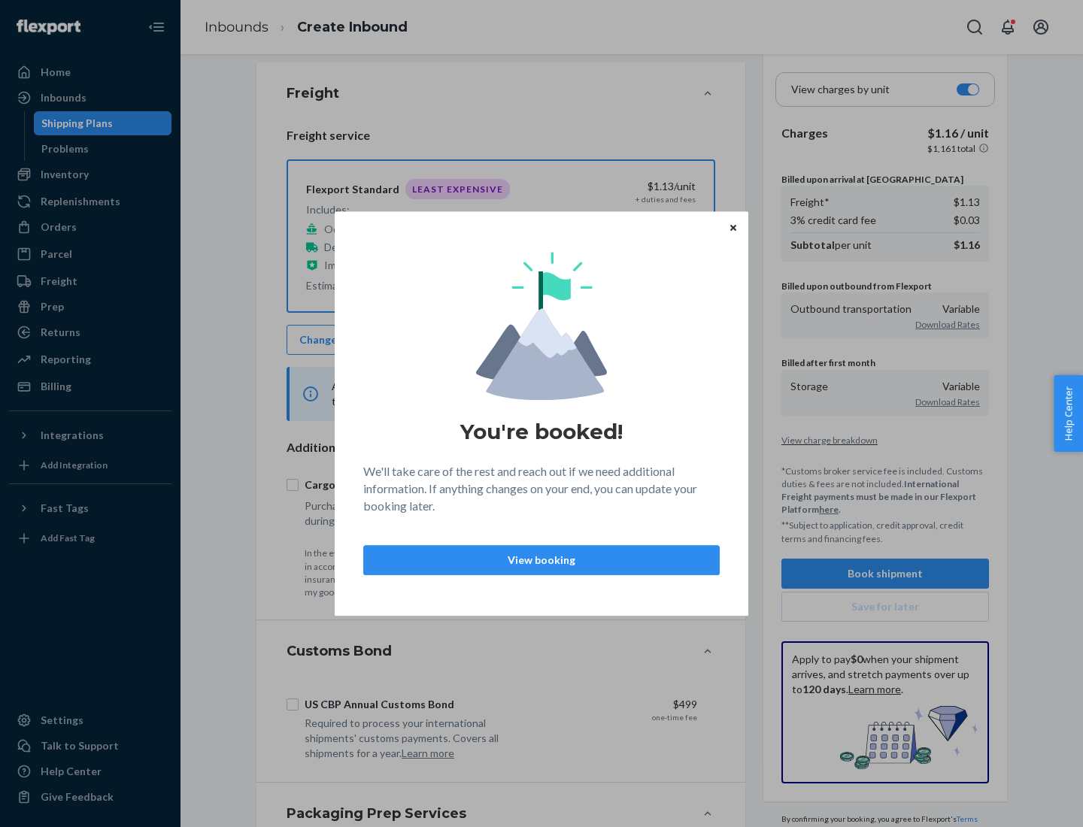
click at [542, 560] on p "View booking" at bounding box center [541, 560] width 331 height 15
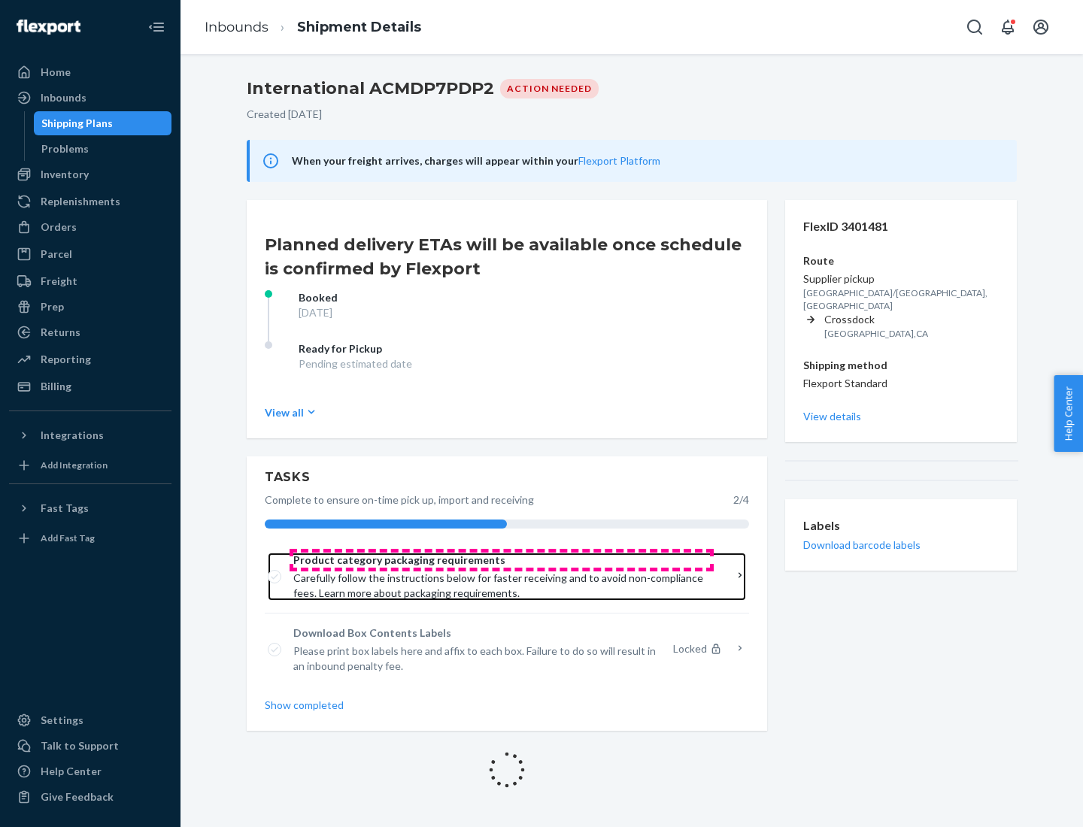
click at [502, 560] on span "Product category packaging requirements" at bounding box center [501, 560] width 417 height 15
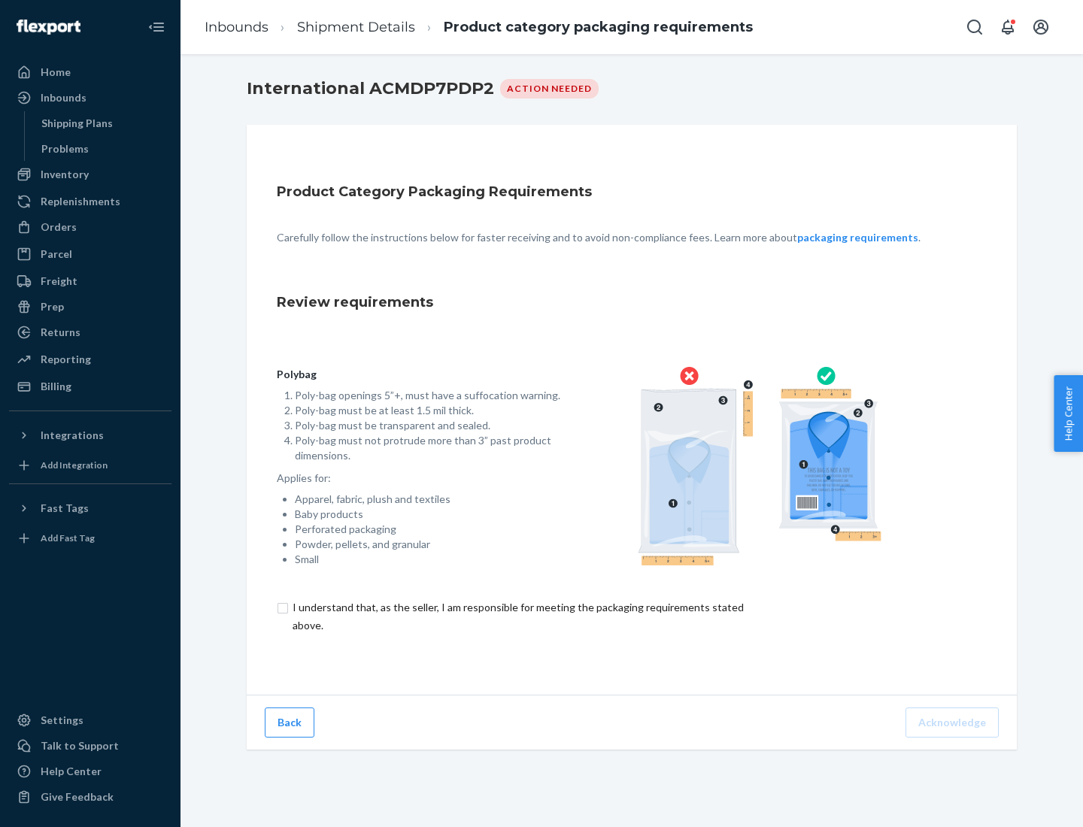
click at [517, 616] on input "checkbox" at bounding box center [527, 617] width 500 height 36
checkbox input "true"
click at [954, 722] on button "Acknowledge" at bounding box center [952, 723] width 93 height 30
